Goal: Task Accomplishment & Management: Manage account settings

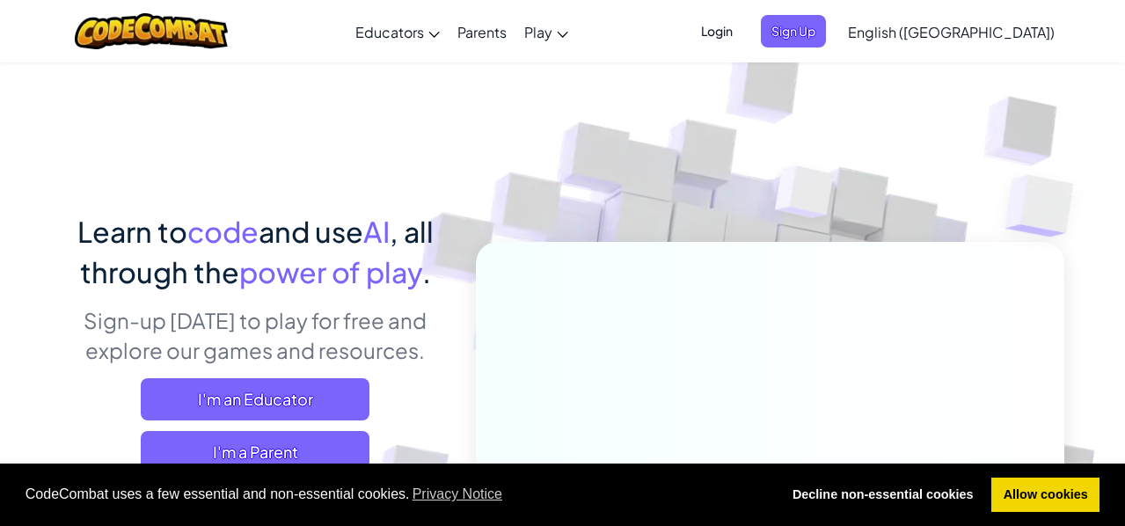
click at [743, 32] on span "Login" at bounding box center [716, 31] width 53 height 33
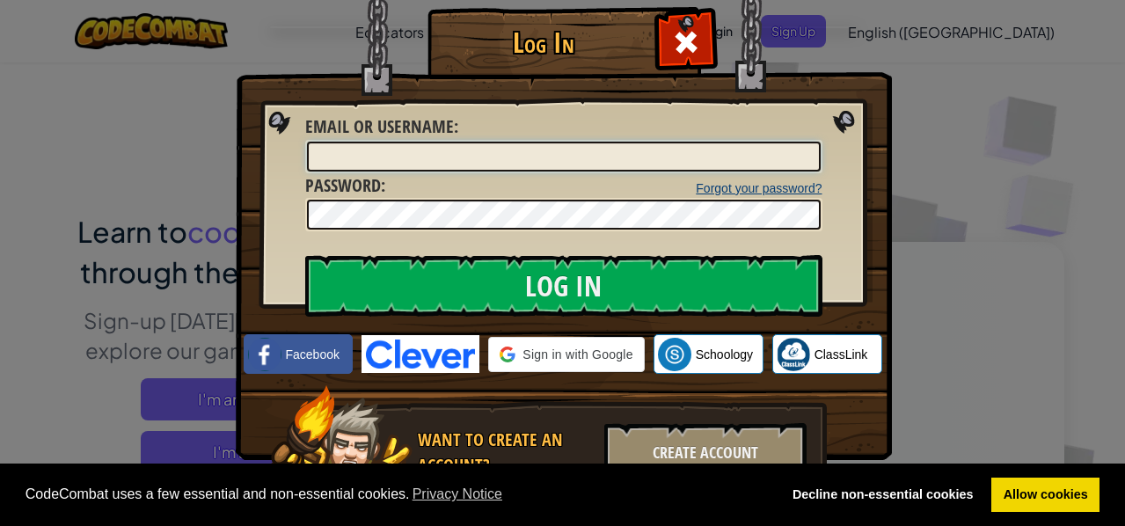
type input "martin009"
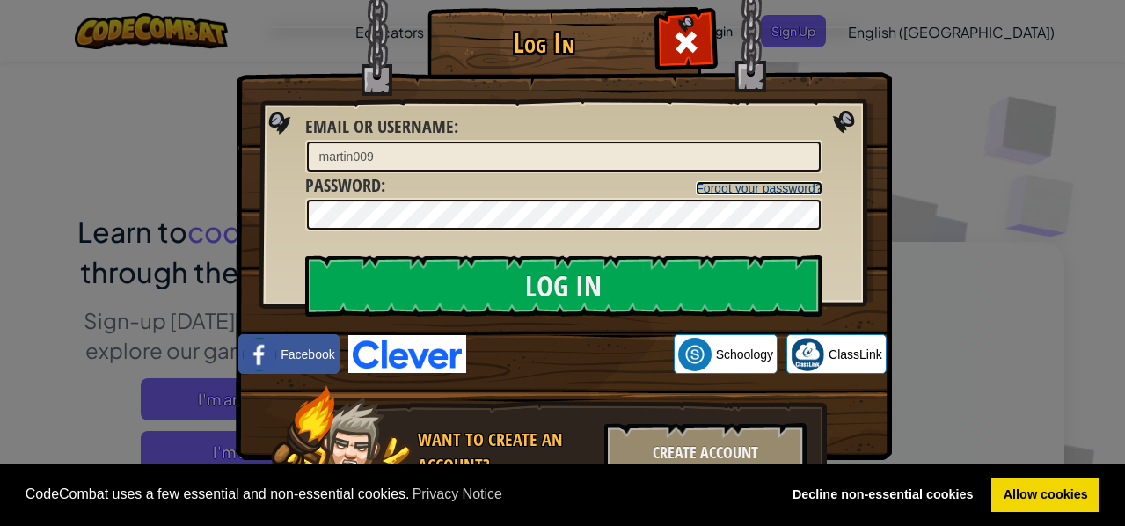
click at [779, 187] on link "Forgot your password?" at bounding box center [759, 188] width 126 height 14
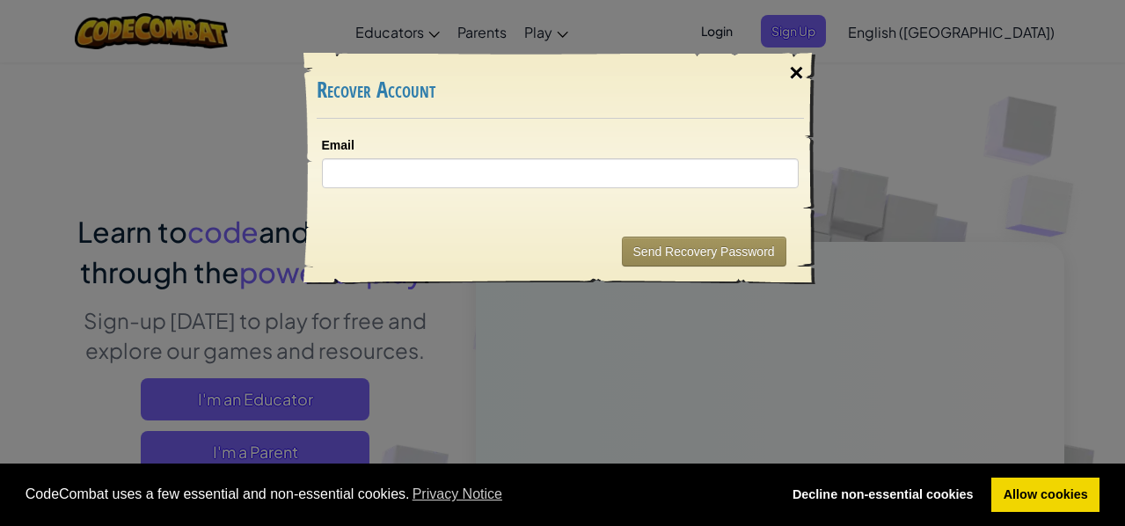
click at [799, 73] on div "×" at bounding box center [796, 72] width 40 height 51
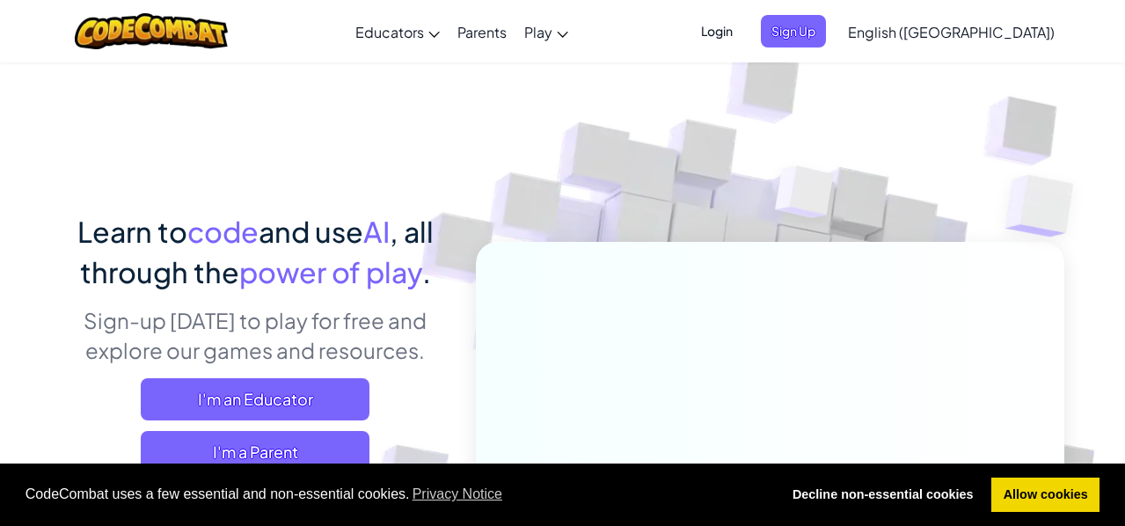
click at [743, 23] on span "Login" at bounding box center [716, 31] width 53 height 33
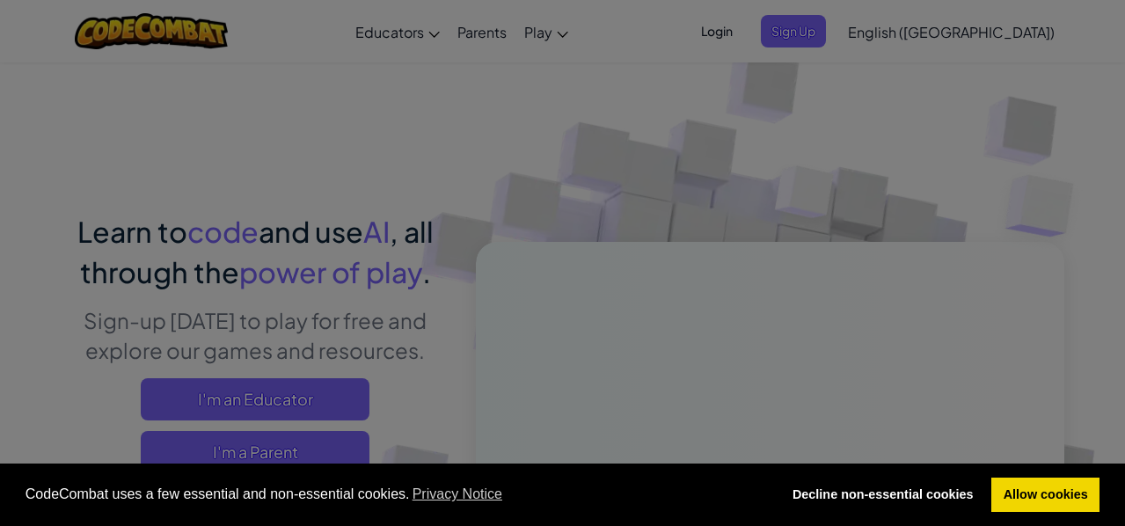
type input "martin009"
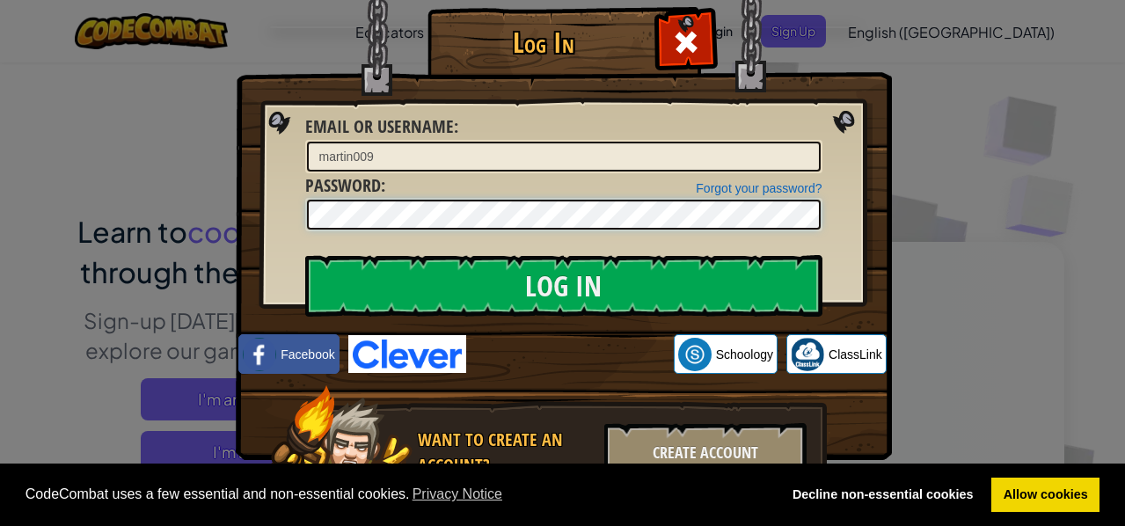
click at [293, 217] on div "Log In Unknown Error Email or Username : martin009 Forgot your password? Passwo…" at bounding box center [563, 282] width 586 height 512
click at [279, 207] on div "Log In Unknown Error Email or Username : martin009 Forgot your password? Passwo…" at bounding box center [563, 282] width 586 height 512
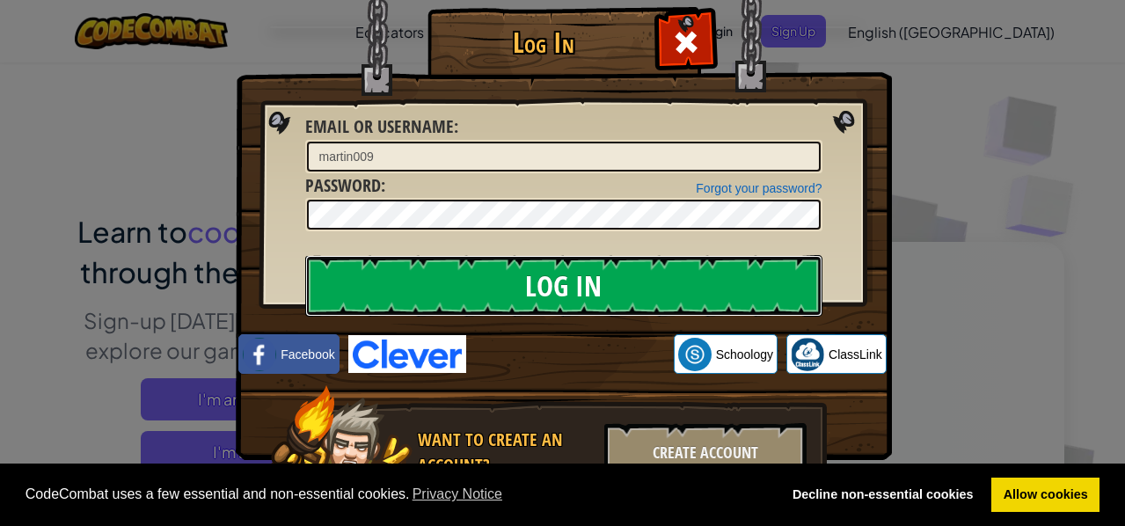
click at [757, 273] on input "Log In" at bounding box center [563, 286] width 517 height 62
click at [646, 280] on input "Log In" at bounding box center [563, 286] width 517 height 62
